Goal: Transaction & Acquisition: Purchase product/service

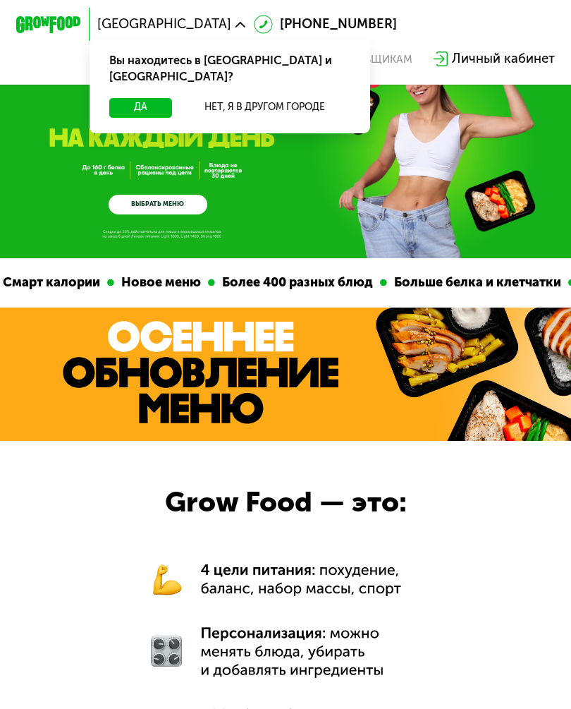
click at [130, 98] on button "Да" at bounding box center [140, 108] width 63 height 20
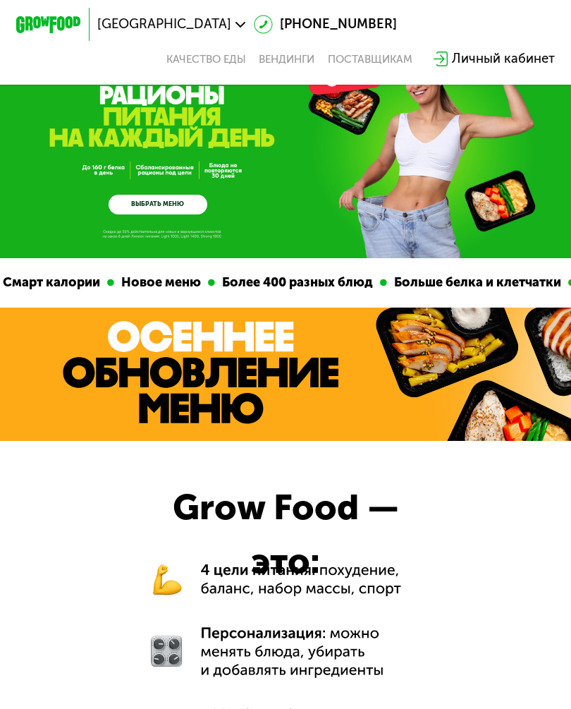
click at [140, 210] on link "ВЫБРАТЬ МЕНЮ" at bounding box center [158, 205] width 99 height 20
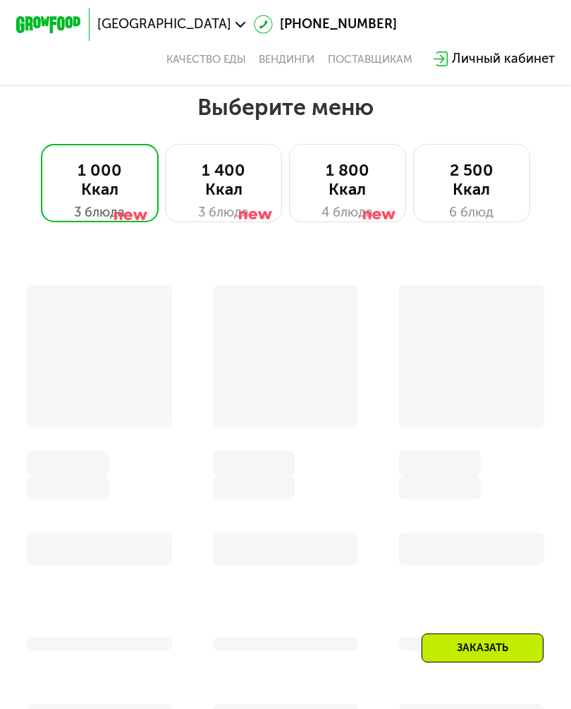
scroll to position [823, 0]
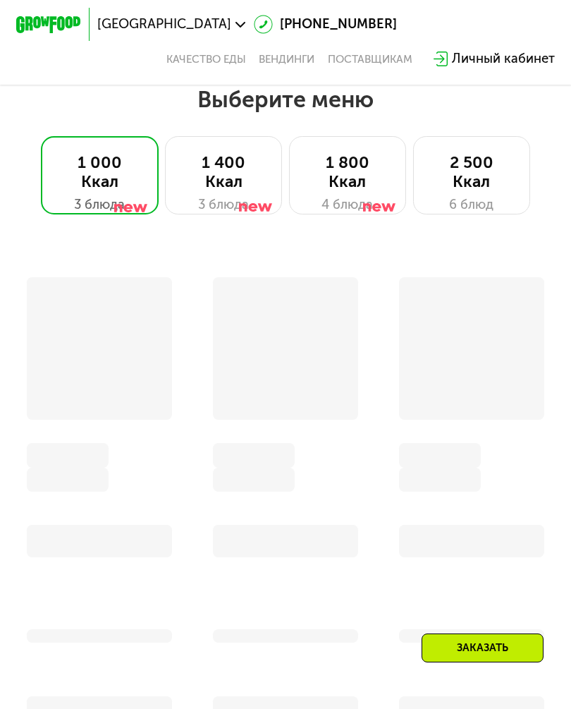
click at [328, 183] on div "1 800 Ккал" at bounding box center [347, 172] width 83 height 39
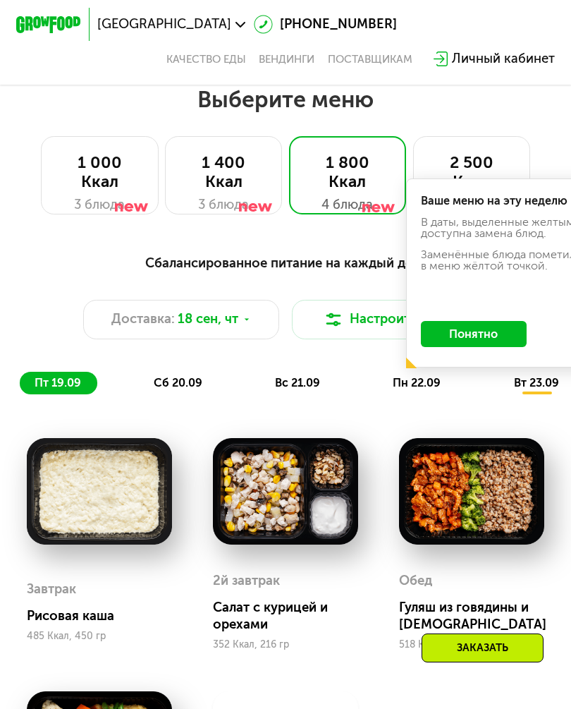
click at [496, 384] on div "пт 19.09 сб 20.09 вс 21.09 пн 22.09 вт 23.09 ср 24.09" at bounding box center [358, 383] width 677 height 23
click at [483, 333] on button "Понятно" at bounding box center [474, 334] width 106 height 26
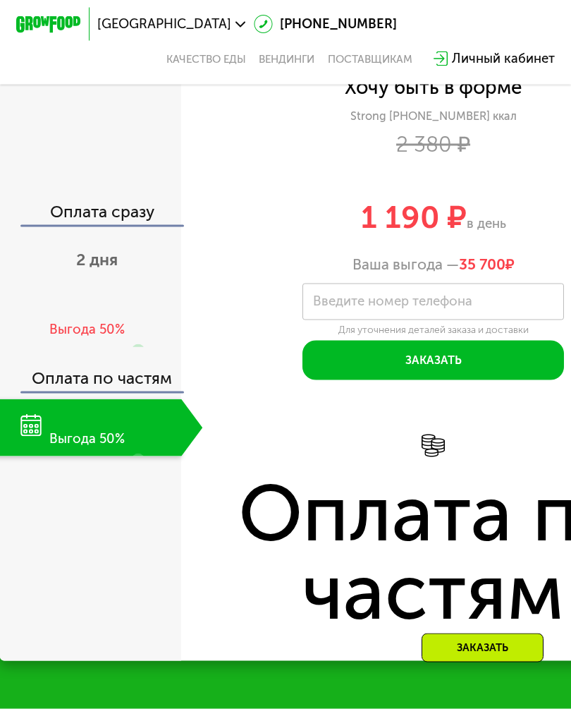
scroll to position [1943, 0]
